Goal: Browse casually: Explore the website without a specific task or goal

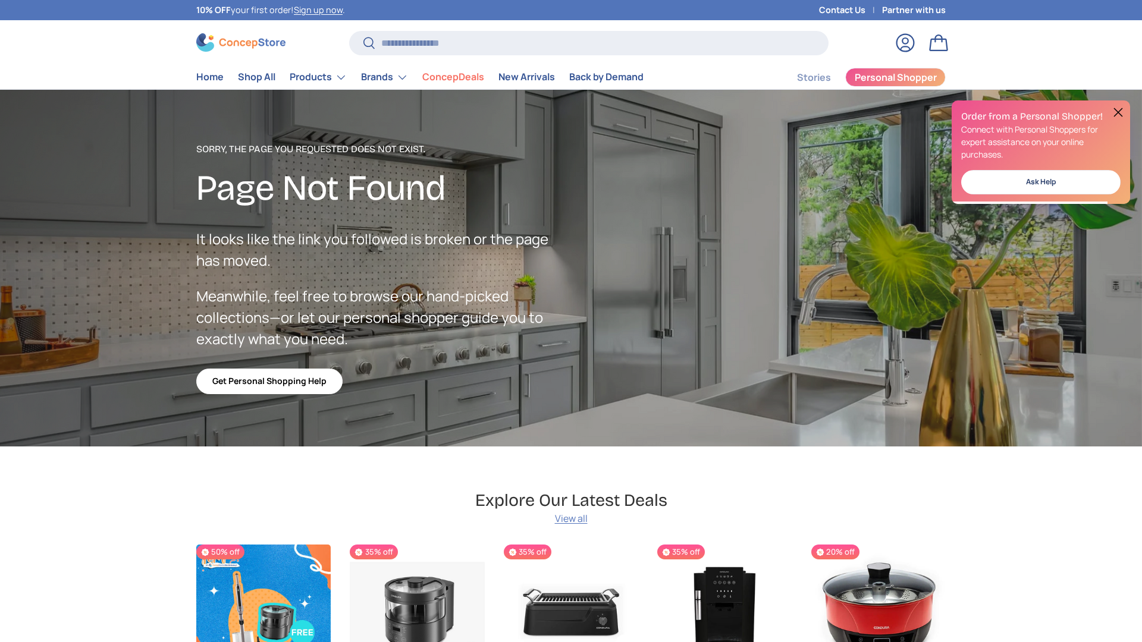
scroll to position [2124, 4863]
